Goal: Transaction & Acquisition: Purchase product/service

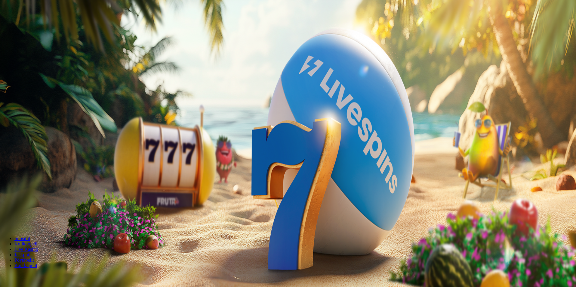
drag, startPoint x: 332, startPoint y: 126, endPoint x: 308, endPoint y: 124, distance: 24.2
click at [45, 137] on input "***" at bounding box center [23, 140] width 43 height 6
type input "**"
click at [32, 155] on span "Talleta ja pelaa" at bounding box center [18, 157] width 27 height 5
